Goal: Obtain resource: Obtain resource

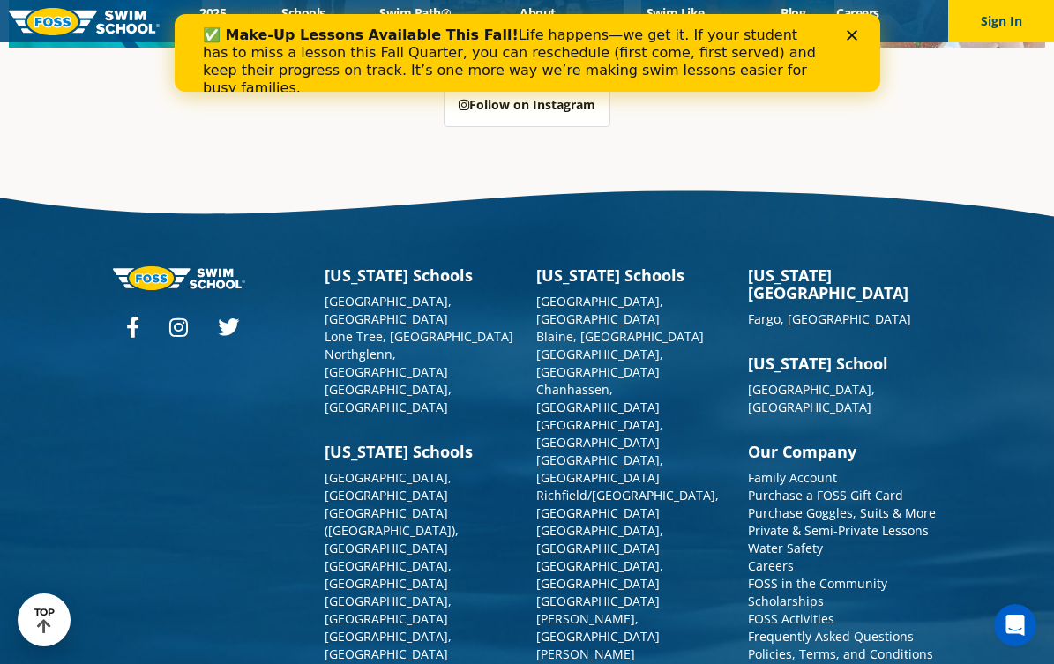
scroll to position [4863, 0]
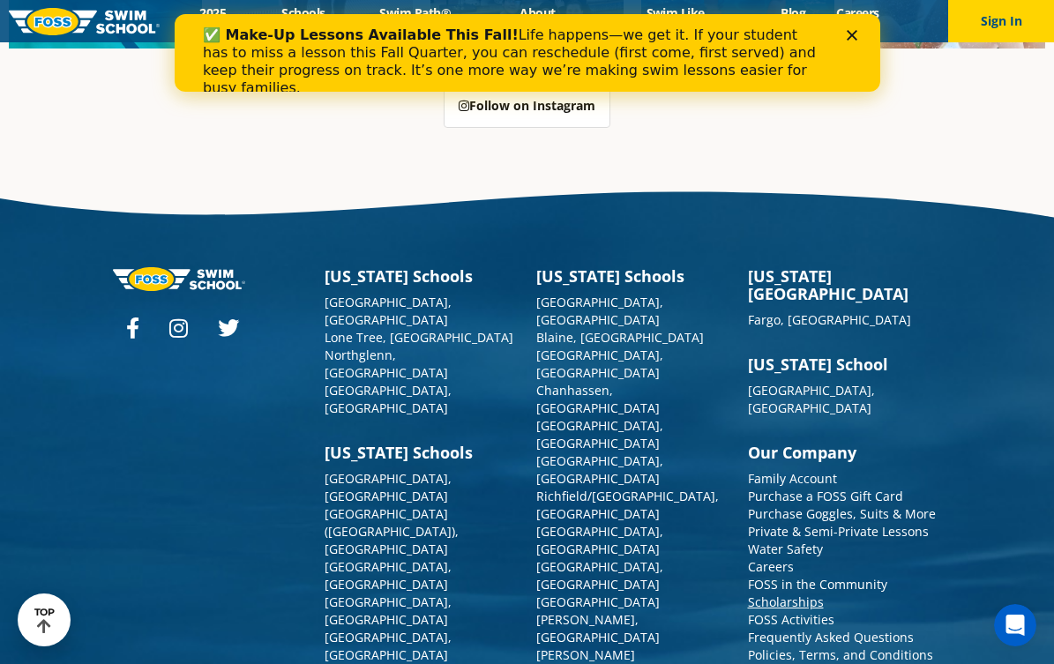
click at [812, 594] on link "Scholarships" at bounding box center [786, 602] width 76 height 17
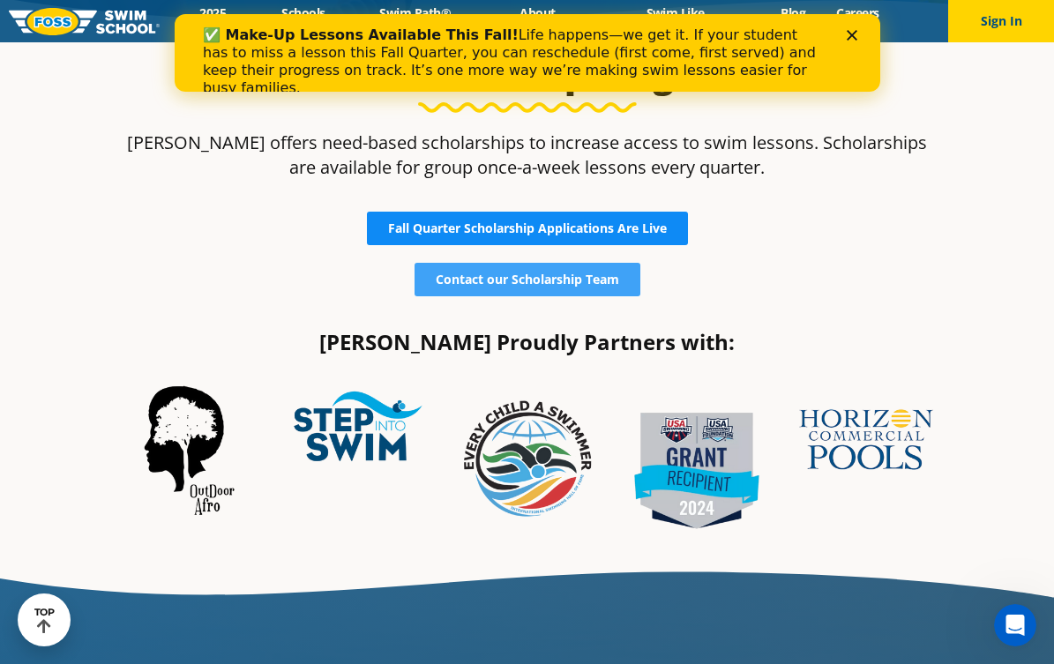
click at [632, 224] on span "Fall Quarter Scholarship Applications Are Live" at bounding box center [527, 228] width 279 height 12
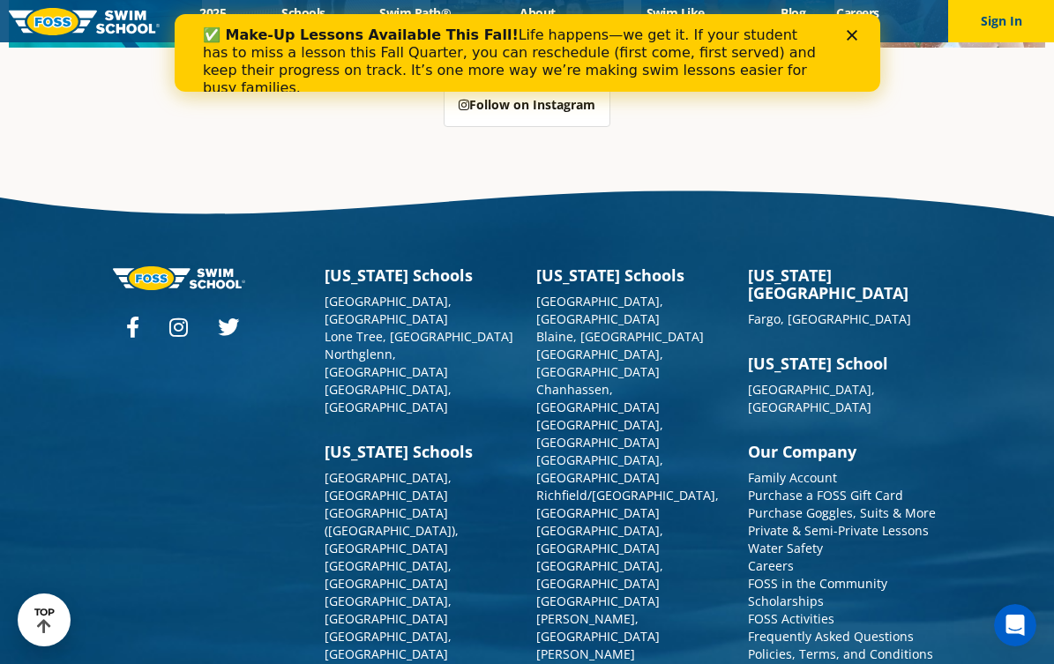
scroll to position [4863, 0]
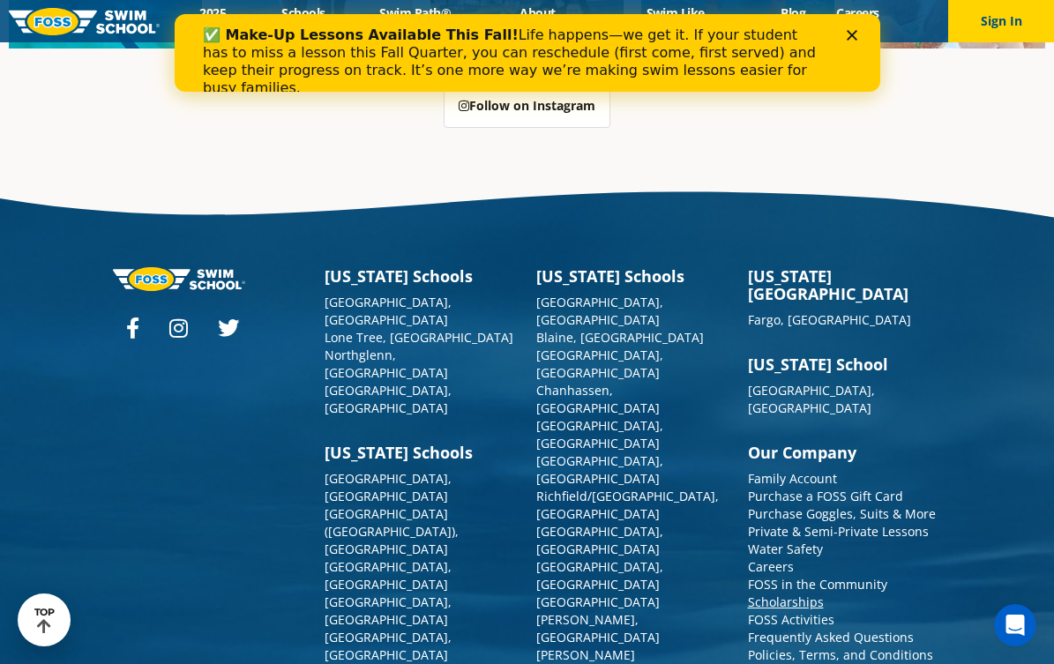
click at [791, 594] on link "Scholarships" at bounding box center [786, 602] width 76 height 17
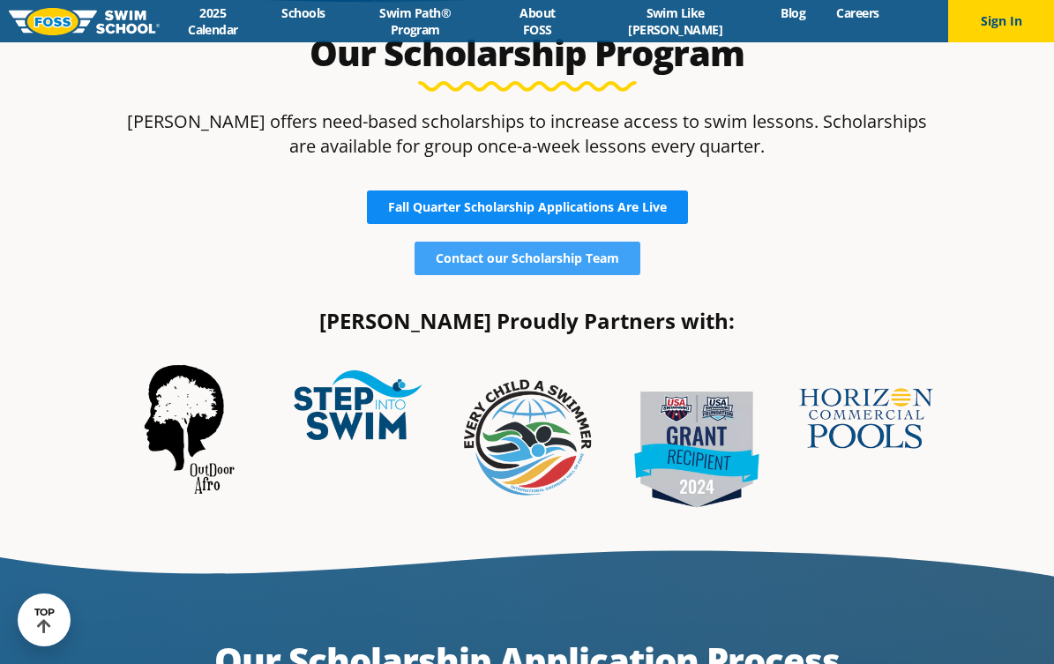
click at [613, 210] on span "Fall Quarter Scholarship Applications Are Live" at bounding box center [527, 207] width 279 height 12
